Goal: Task Accomplishment & Management: Use online tool/utility

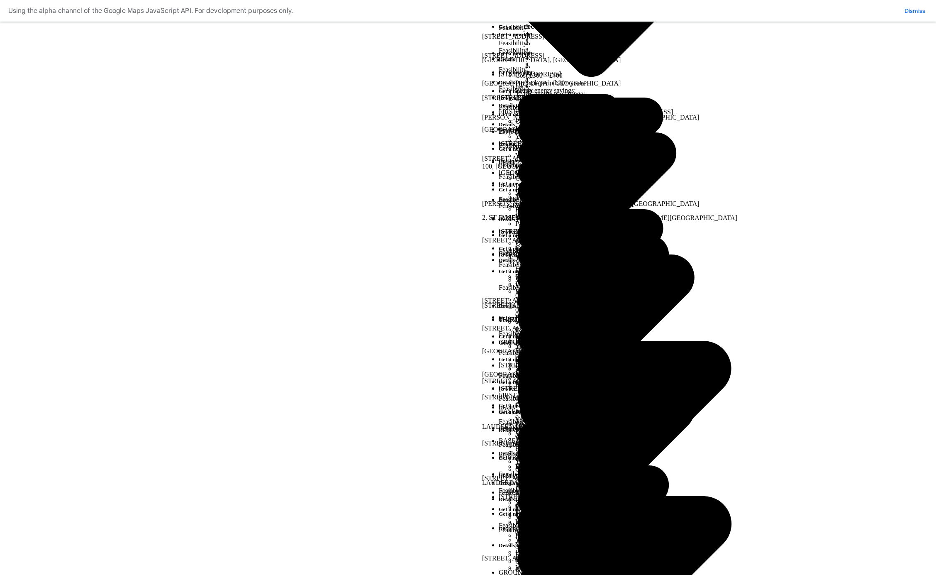
drag, startPoint x: 243, startPoint y: 102, endPoint x: 241, endPoint y: 111, distance: 9.4
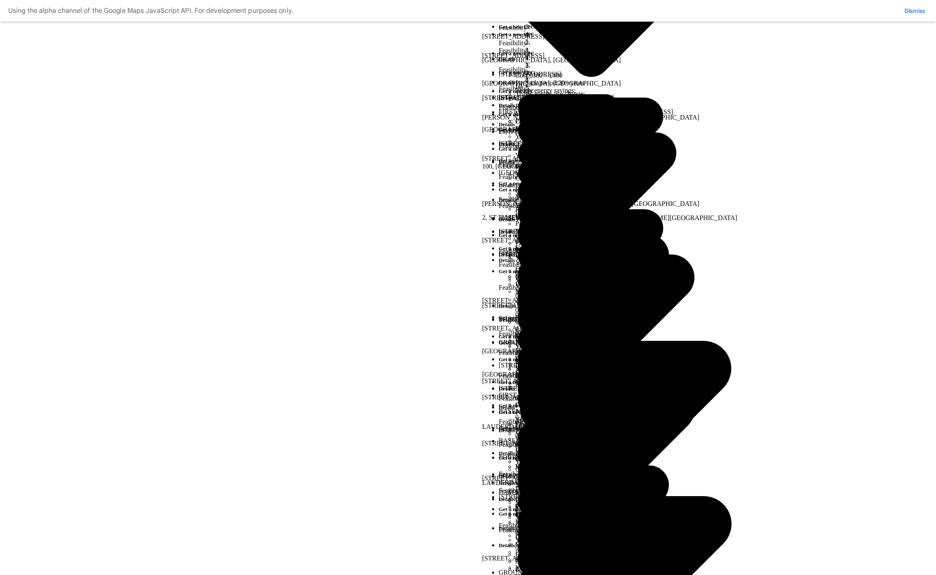
type input "***"
